Goal: Communication & Community: Answer question/provide support

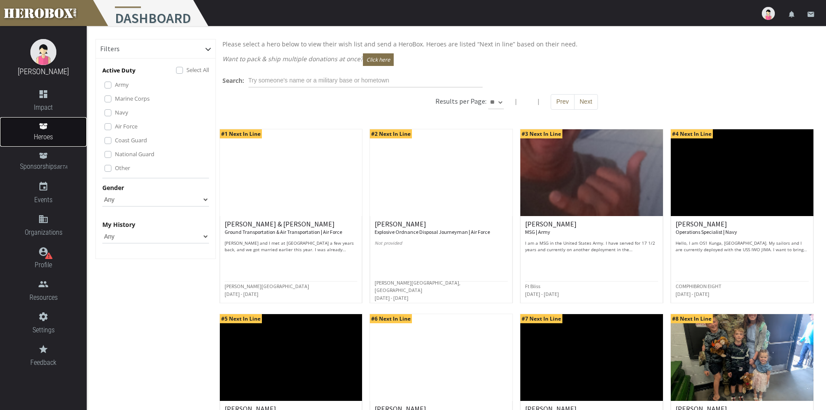
click at [43, 127] on icon at bounding box center [43, 126] width 8 height 6
click at [44, 287] on icon "people" at bounding box center [43, 284] width 87 height 10
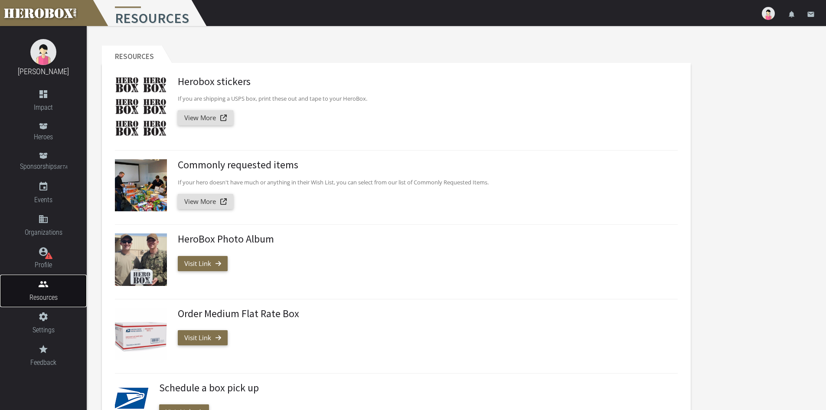
scroll to position [130, 0]
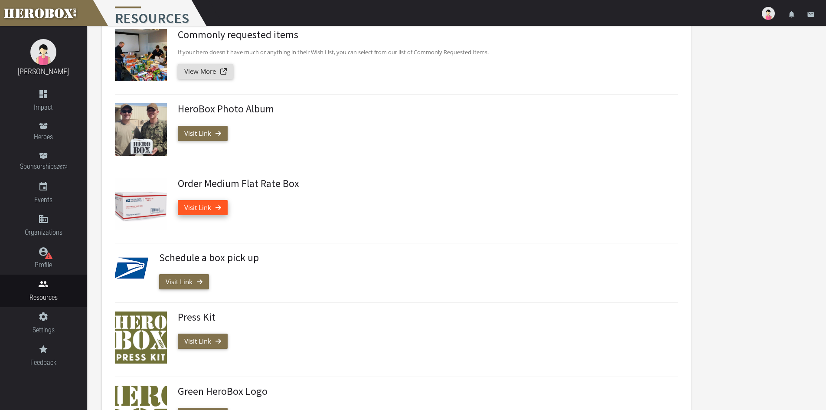
click at [193, 207] on link "Visit Link" at bounding box center [203, 207] width 50 height 15
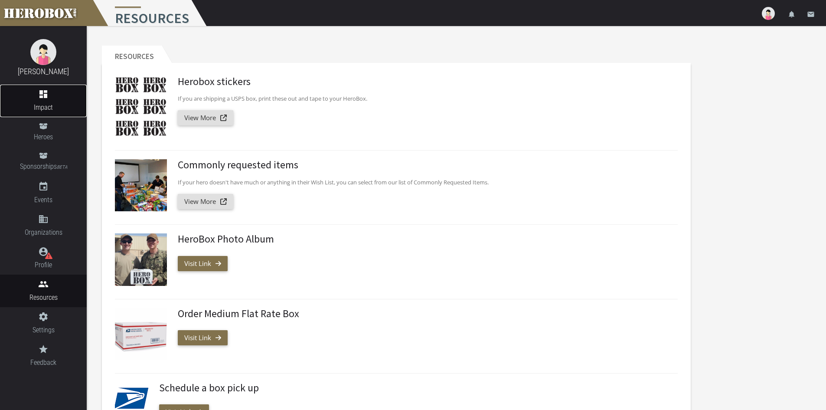
click at [44, 94] on icon "dashboard" at bounding box center [43, 94] width 87 height 10
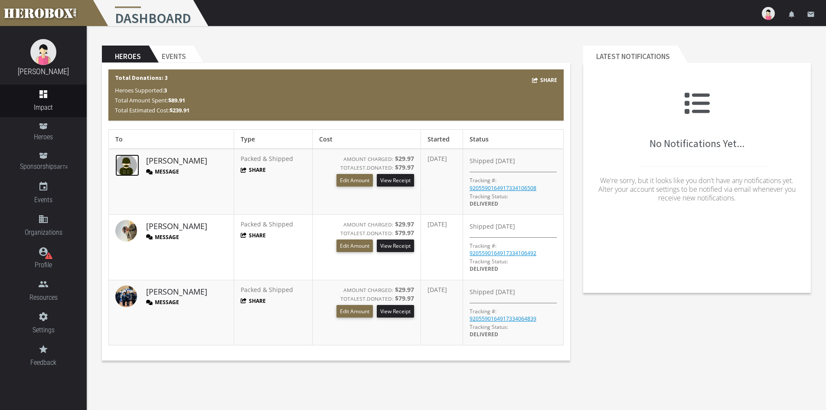
click at [131, 160] on img at bounding box center [126, 165] width 22 height 22
click at [155, 227] on link "[PERSON_NAME]" at bounding box center [176, 226] width 61 height 11
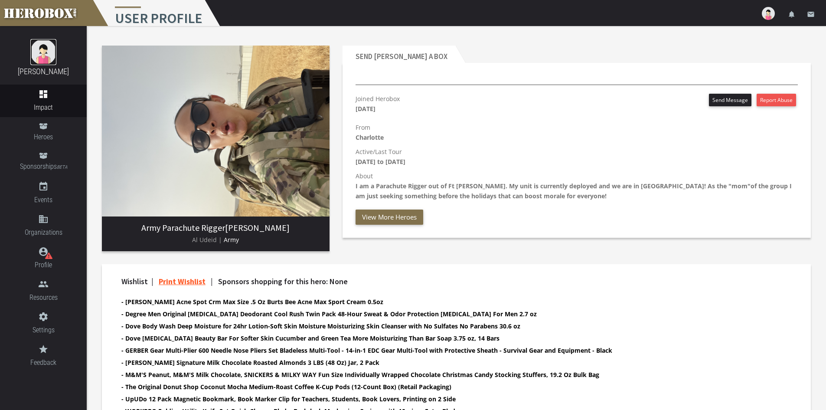
click at [44, 52] on img at bounding box center [43, 52] width 26 height 26
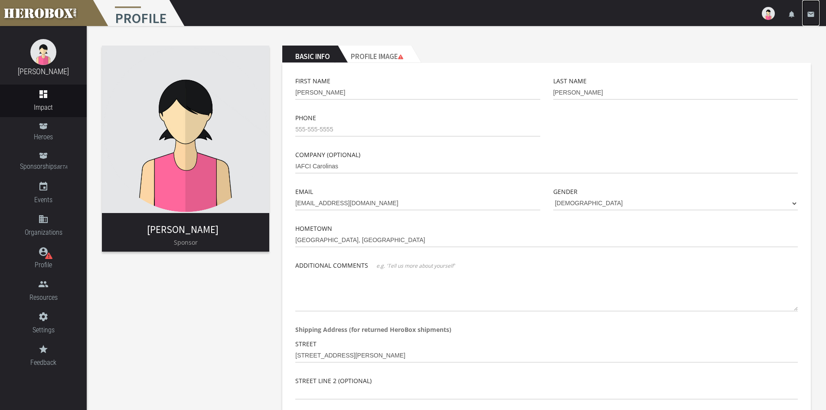
click at [811, 13] on icon "email" at bounding box center [811, 14] width 8 height 8
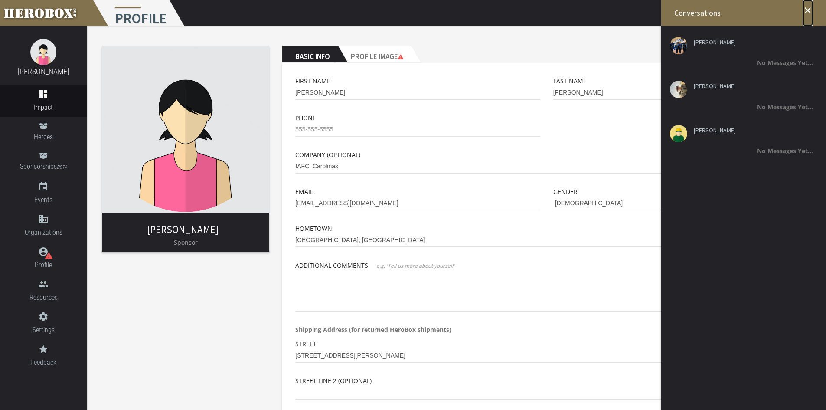
click at [806, 9] on icon "close" at bounding box center [807, 10] width 10 height 10
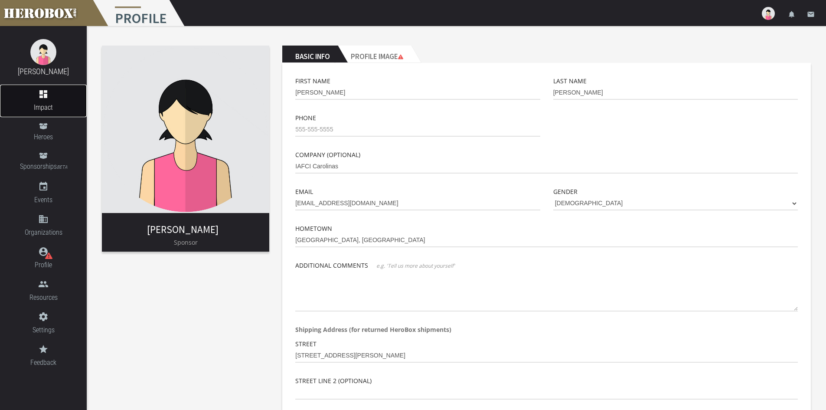
click at [41, 96] on icon "dashboard" at bounding box center [43, 94] width 10 height 10
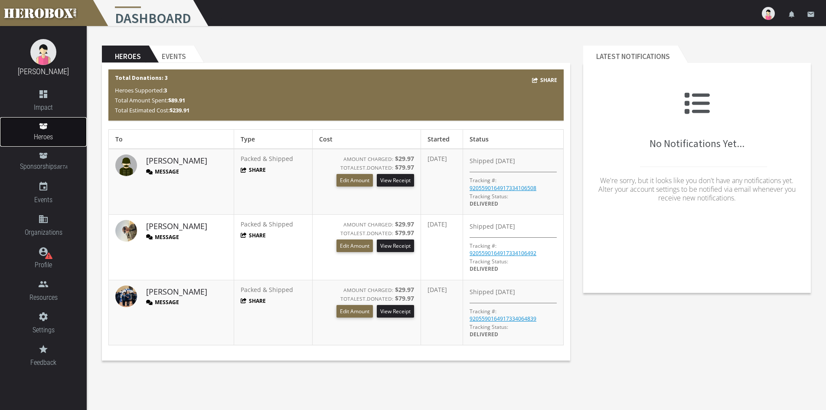
click at [42, 128] on icon at bounding box center [43, 126] width 8 height 6
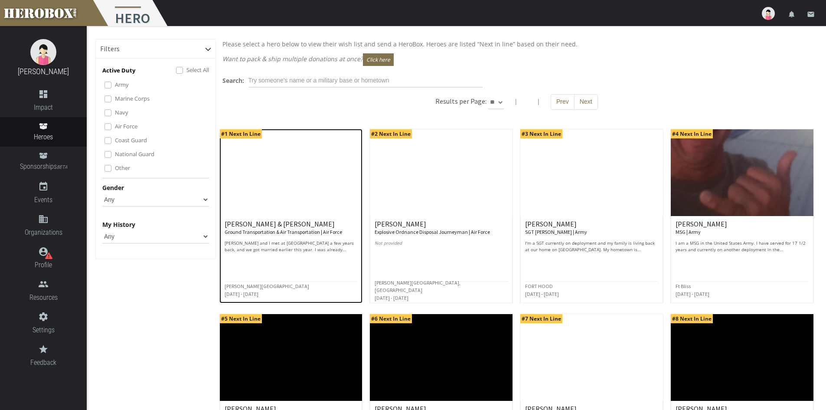
click at [249, 208] on img at bounding box center [291, 172] width 143 height 87
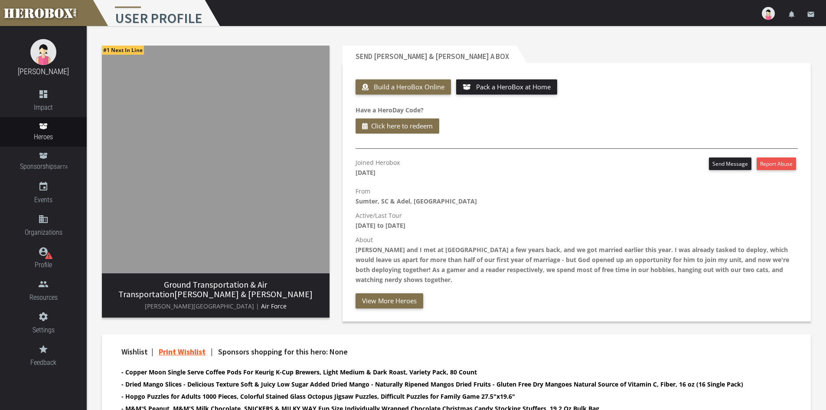
scroll to position [130, 0]
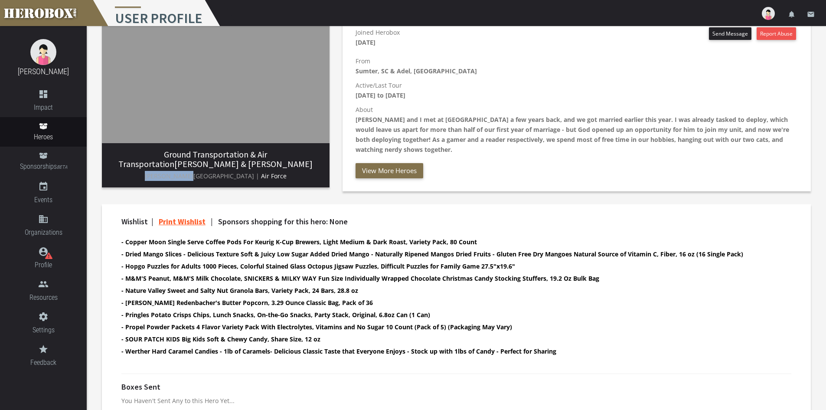
drag, startPoint x: 179, startPoint y: 176, endPoint x: 218, endPoint y: 177, distance: 39.0
click at [218, 177] on span "[PERSON_NAME][GEOGRAPHIC_DATA] |" at bounding box center [202, 176] width 114 height 8
copy span "[PERSON_NAME][GEOGRAPHIC_DATA]"
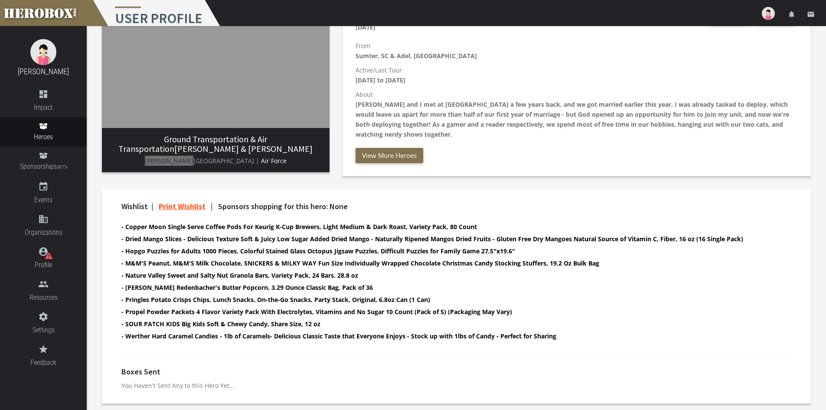
scroll to position [102, 0]
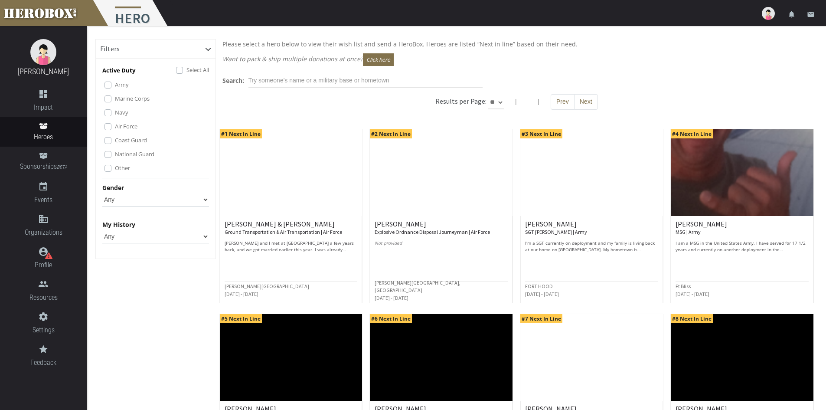
scroll to position [173, 0]
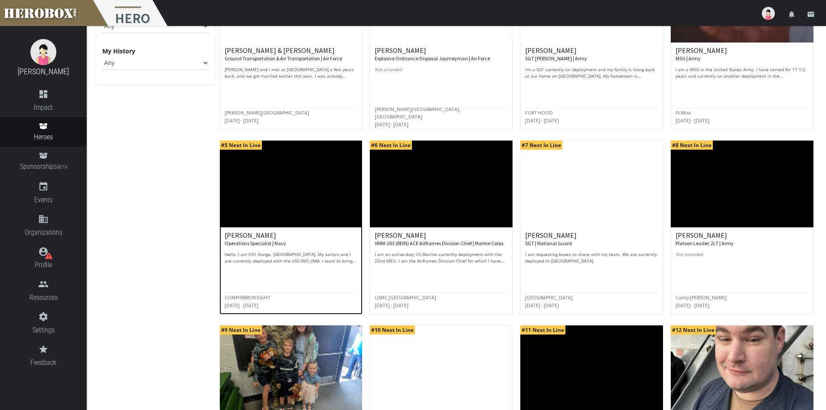
click at [297, 179] on img at bounding box center [291, 183] width 143 height 87
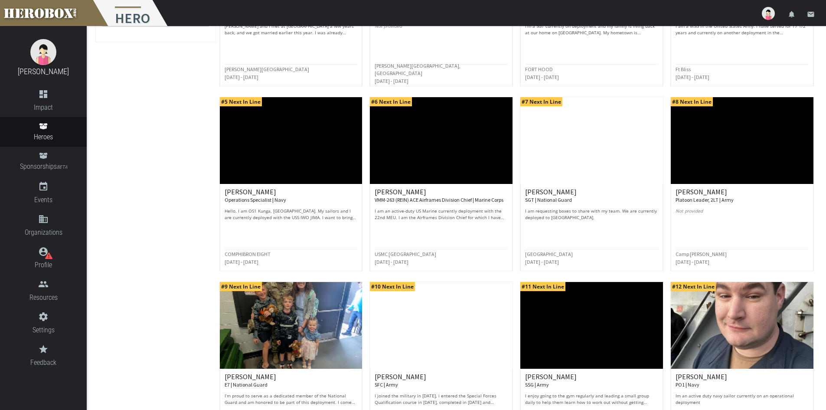
scroll to position [260, 0]
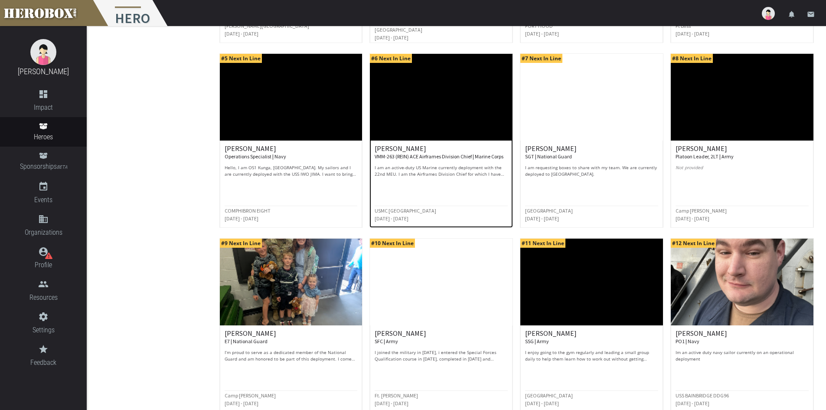
click at [435, 175] on p "I am an active-duty US Marine currently deployment with the 22nd MEU. I am the …" at bounding box center [441, 170] width 133 height 13
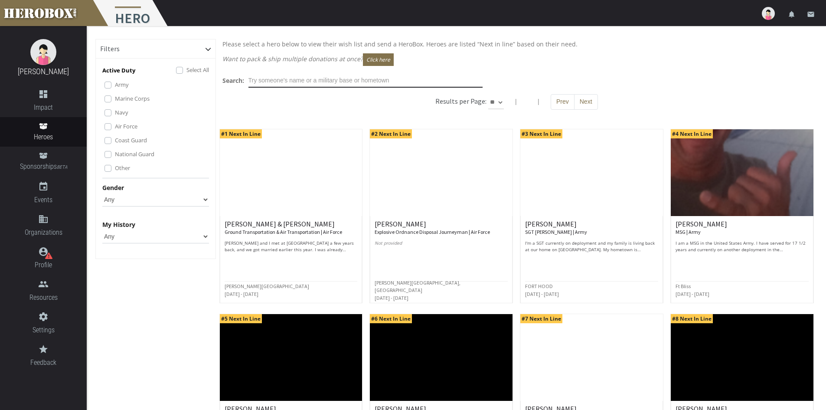
click at [290, 78] on input "text" at bounding box center [365, 81] width 234 height 14
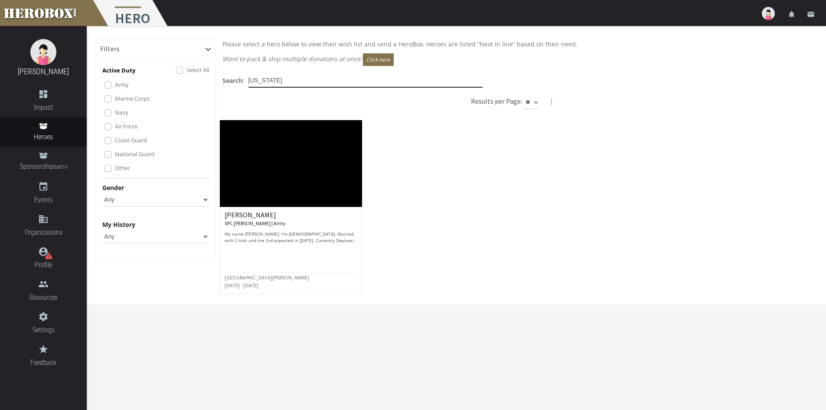
type input "[US_STATE]"
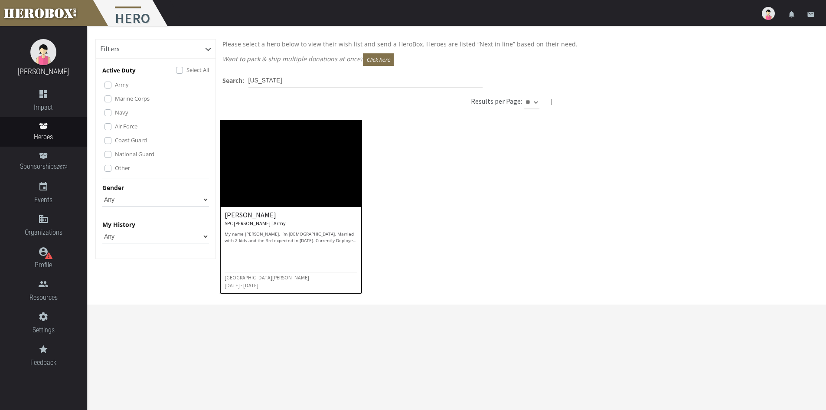
click at [261, 234] on p "My name [PERSON_NAME], I’m [DEMOGRAPHIC_DATA]. Married with 2 kids and the 3rd …" at bounding box center [291, 237] width 133 height 13
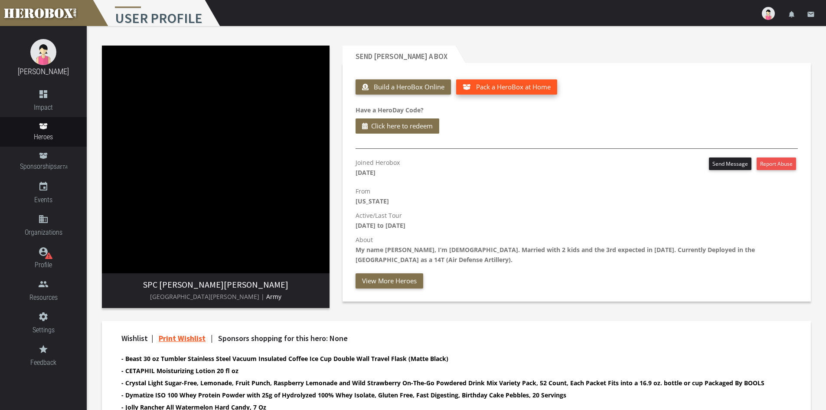
click at [508, 88] on span "Pack a HeroBox at Home" at bounding box center [513, 86] width 75 height 9
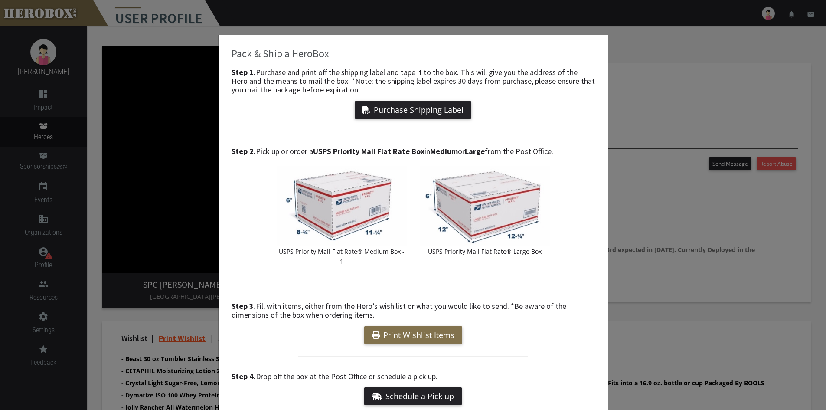
scroll to position [88, 0]
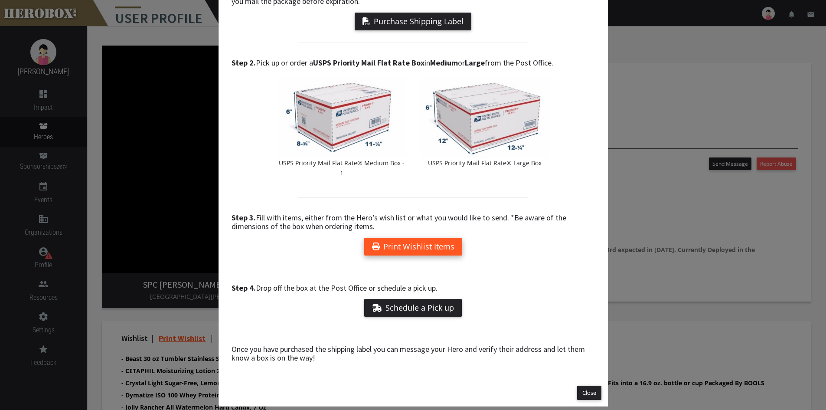
click at [419, 238] on link "Print Wishlist Items" at bounding box center [413, 247] width 98 height 18
click at [580, 385] on button "Close" at bounding box center [589, 392] width 24 height 14
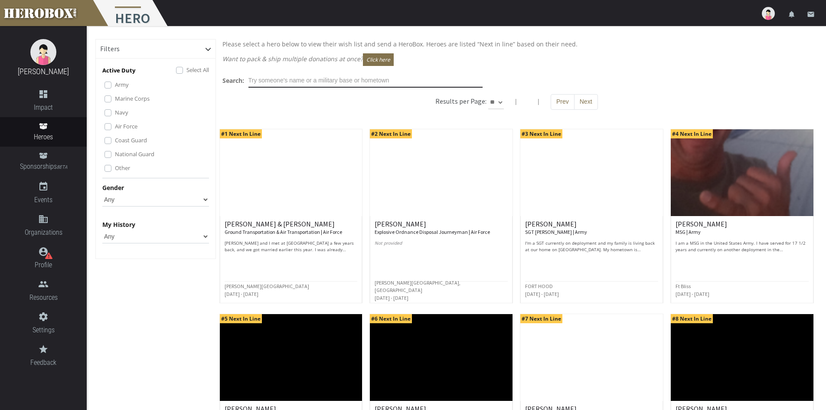
click at [280, 78] on input "text" at bounding box center [365, 81] width 234 height 14
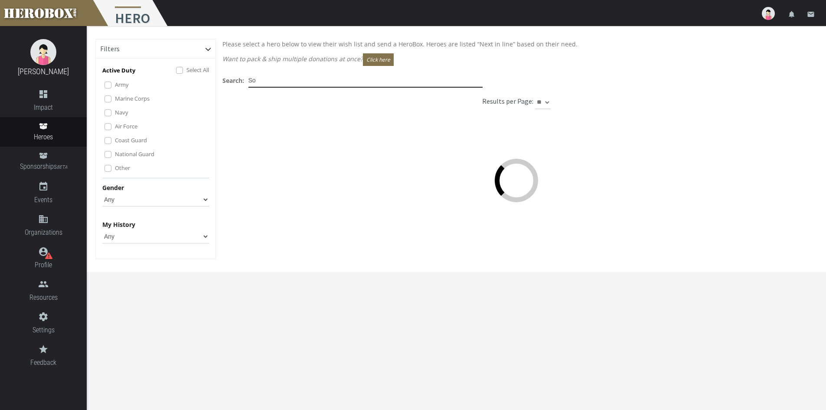
type input "S"
drag, startPoint x: 280, startPoint y: 78, endPoint x: 229, endPoint y: 78, distance: 51.6
click at [229, 78] on div "Search: [GEOGRAPHIC_DATA]" at bounding box center [352, 81] width 260 height 14
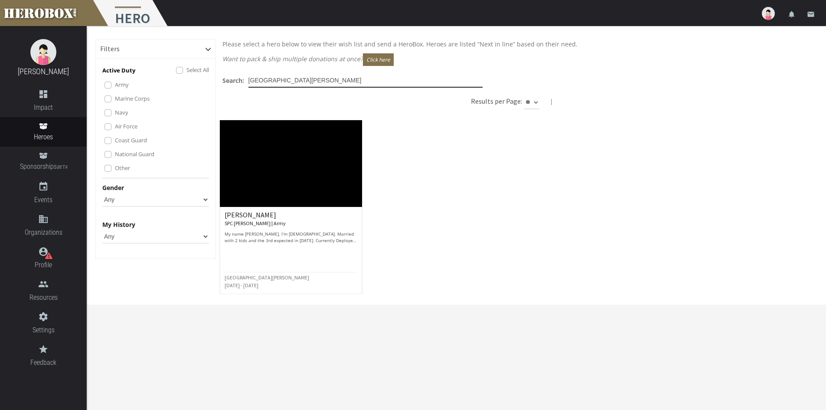
drag, startPoint x: 291, startPoint y: 81, endPoint x: 223, endPoint y: 81, distance: 68.1
click at [223, 81] on div "Search: [GEOGRAPHIC_DATA][PERSON_NAME]" at bounding box center [352, 81] width 260 height 14
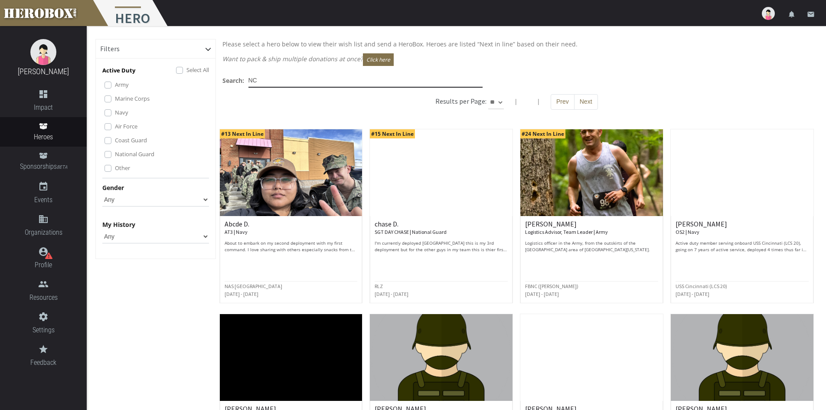
type input "NC"
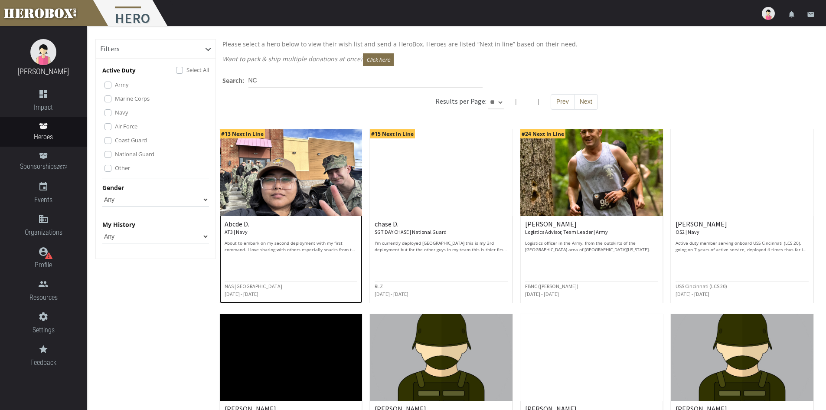
click at [250, 248] on p "About to embark on my second deployment with my first command. I love sharing w…" at bounding box center [291, 246] width 133 height 13
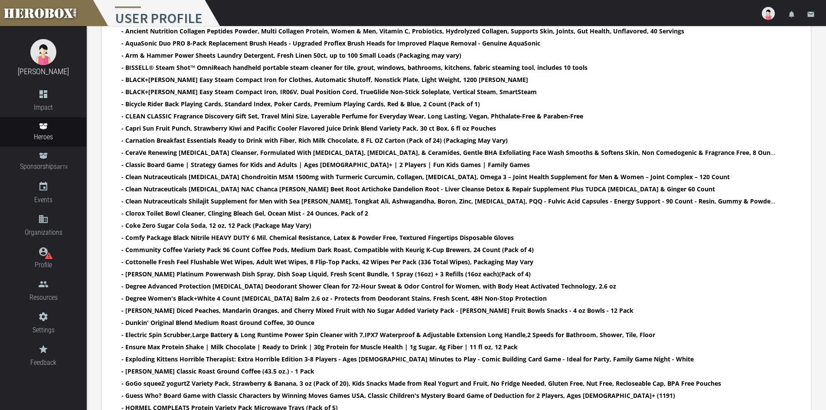
scroll to position [477, 0]
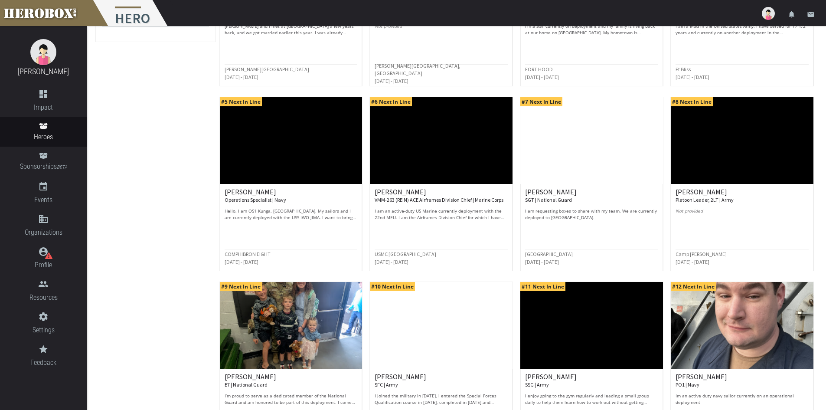
scroll to position [319, 0]
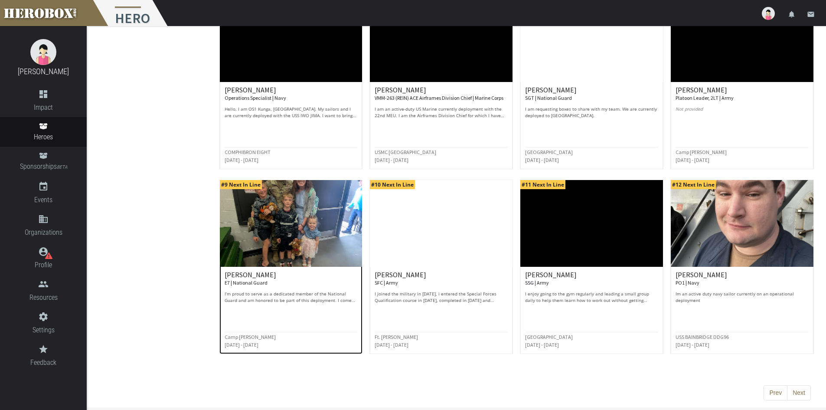
click at [264, 237] on img at bounding box center [291, 223] width 143 height 87
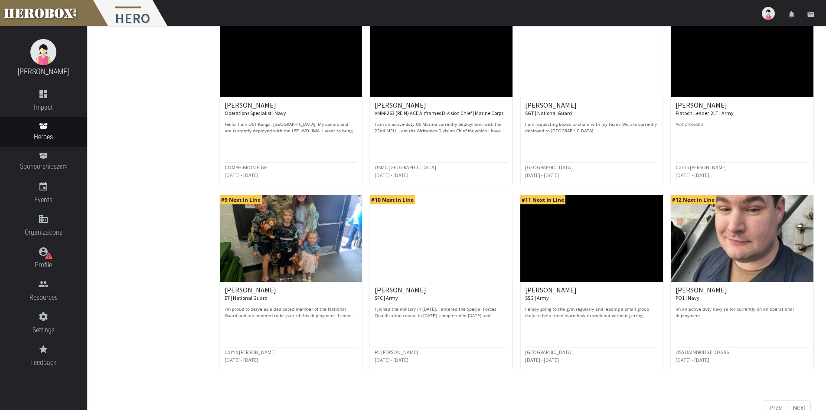
scroll to position [319, 0]
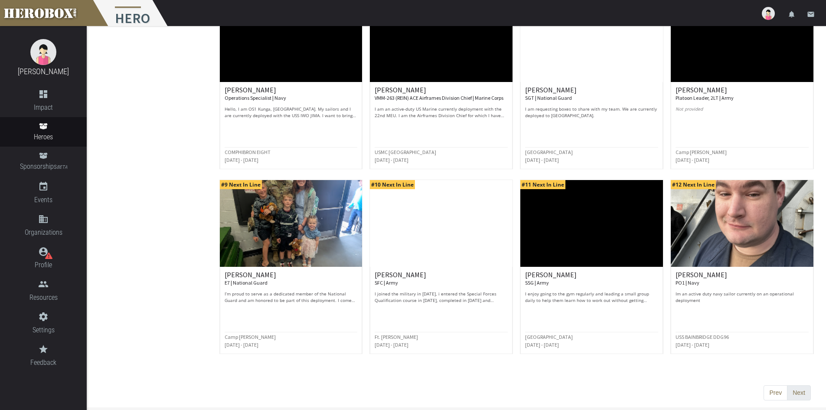
click at [795, 393] on button "Next" at bounding box center [799, 393] width 24 height 16
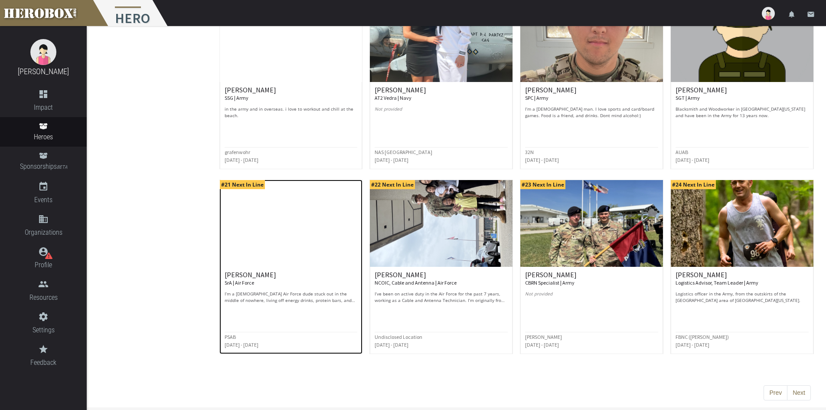
click at [234, 290] on div "[PERSON_NAME] SrA | Air Force I’m a [DEMOGRAPHIC_DATA] Air Force dude stuck out…" at bounding box center [291, 287] width 133 height 33
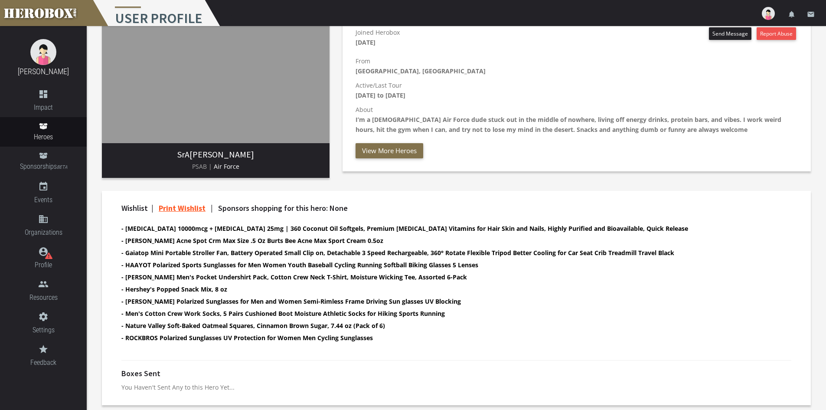
scroll to position [132, 0]
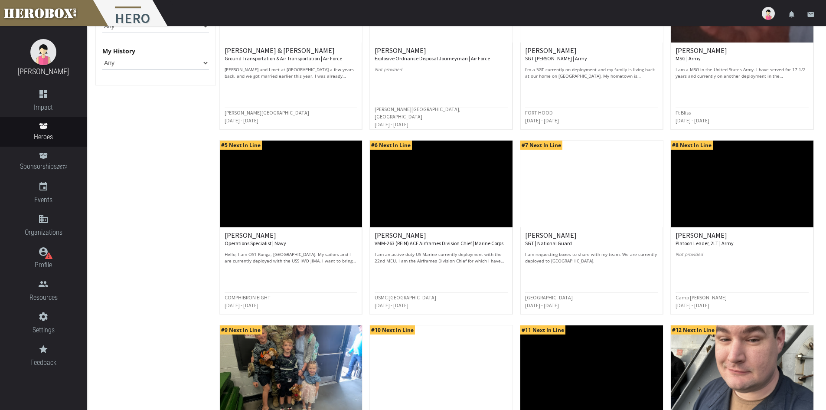
scroll to position [217, 0]
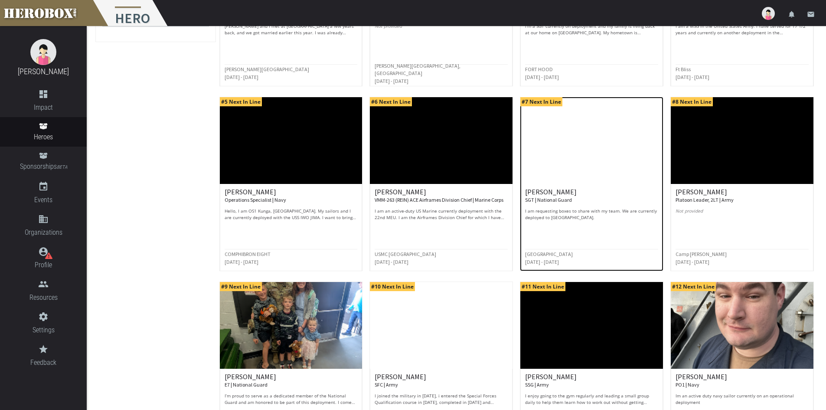
click at [617, 186] on div "[PERSON_NAME] SGT | National Guard I am requesting boxes to share with my team.…" at bounding box center [591, 227] width 143 height 87
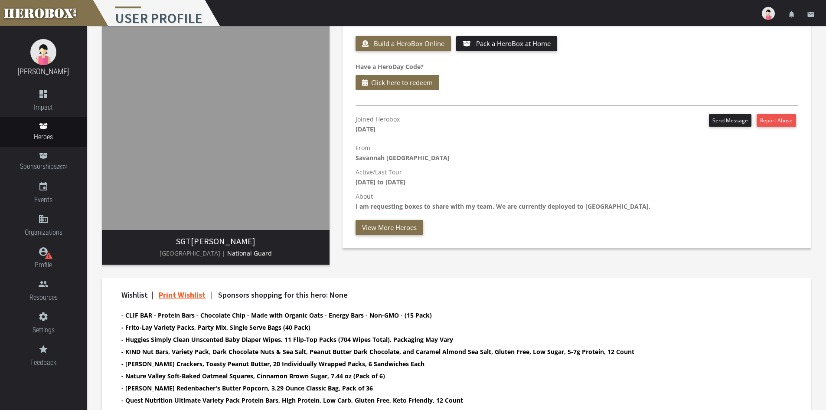
scroll to position [144, 0]
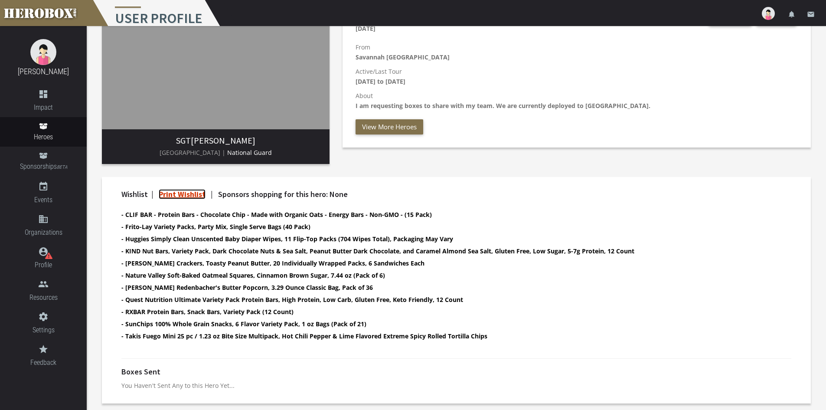
click at [180, 195] on link "Print Wishlist" at bounding box center [182, 194] width 47 height 10
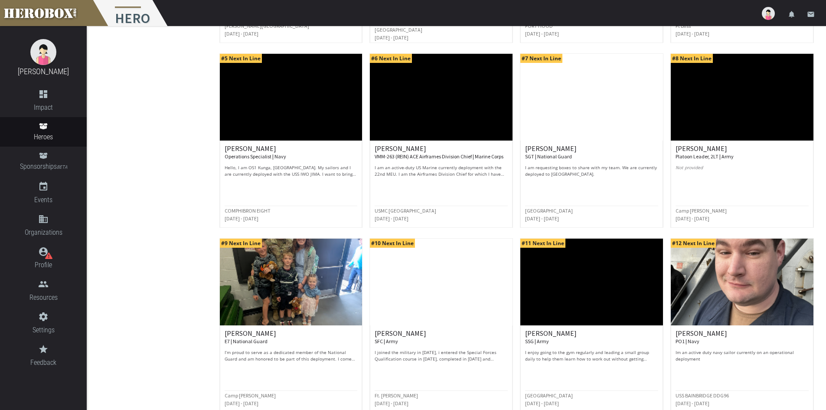
scroll to position [319, 0]
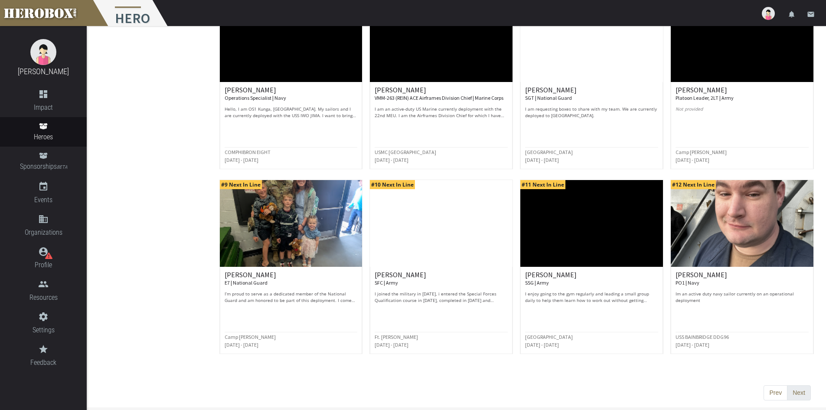
click at [797, 394] on button "Next" at bounding box center [799, 393] width 24 height 16
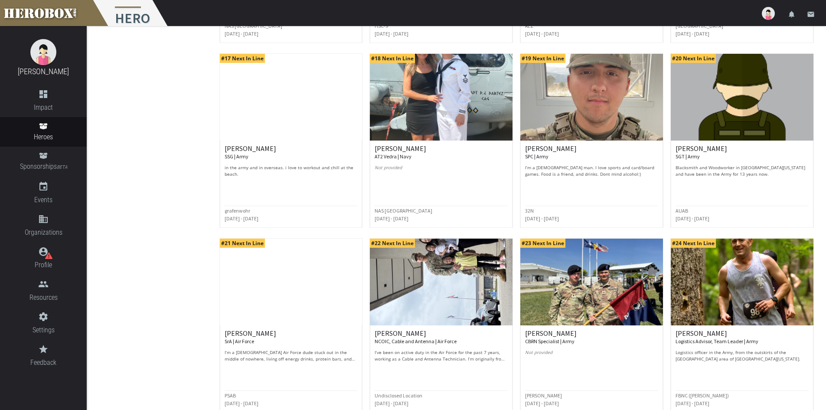
scroll to position [303, 0]
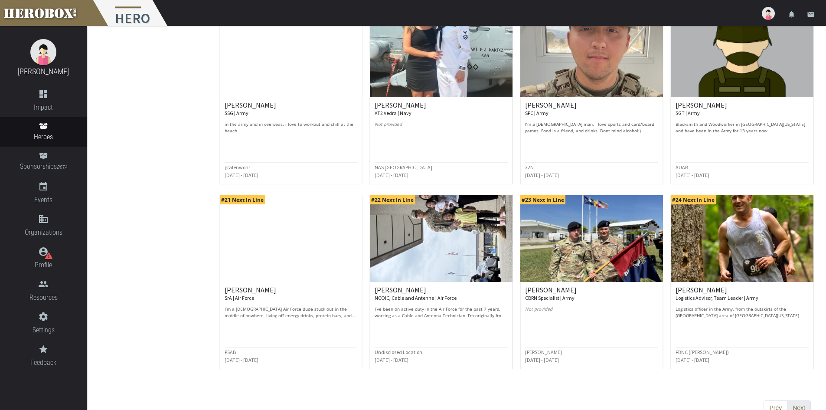
click at [795, 404] on button "Next" at bounding box center [799, 408] width 24 height 16
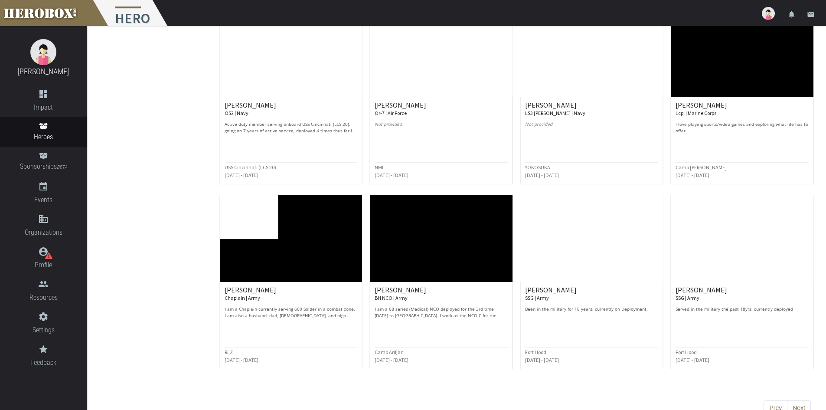
scroll to position [319, 0]
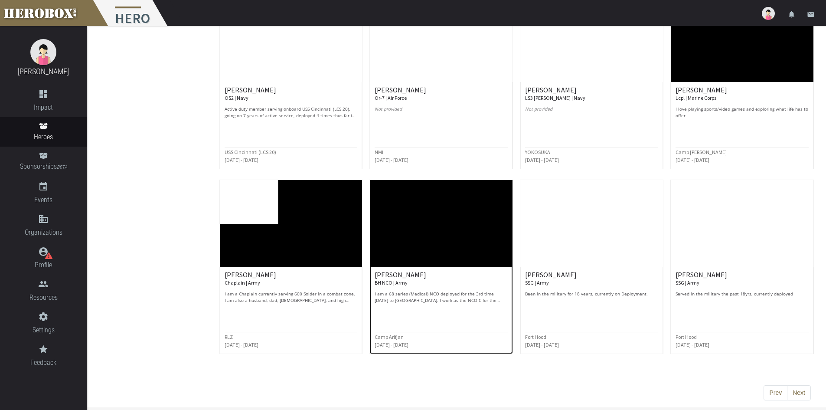
click at [397, 297] on p "I am a 68 series (Medical) NCO deployed for the 3rd time [DATE] to [GEOGRAPHIC_…" at bounding box center [441, 296] width 133 height 13
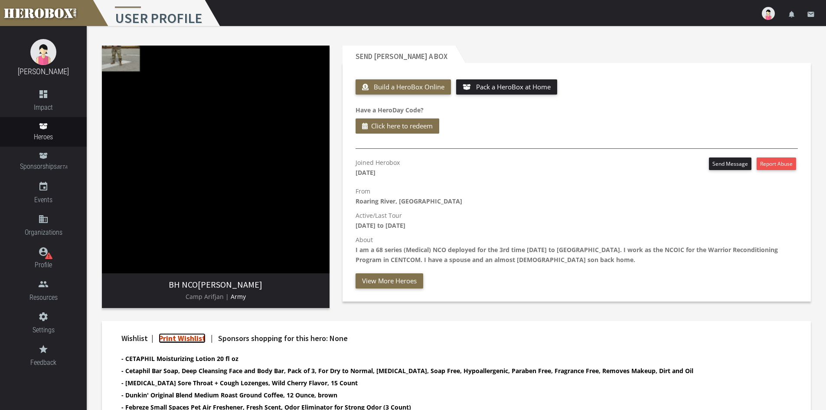
click at [186, 339] on link "Print Wishlist" at bounding box center [182, 338] width 47 height 10
